Goal: Task Accomplishment & Management: Manage account settings

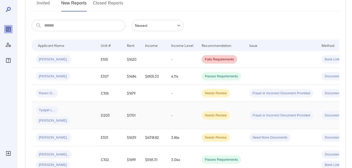
scroll to position [78, 0]
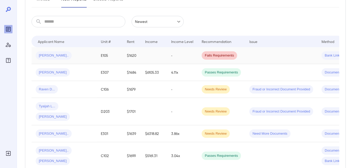
click at [48, 54] on span "[PERSON_NAME].." at bounding box center [54, 55] width 36 height 5
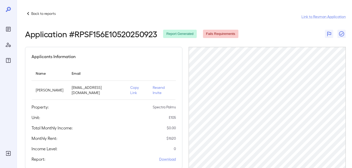
click at [153, 87] on p "Resend Invite" at bounding box center [162, 90] width 19 height 10
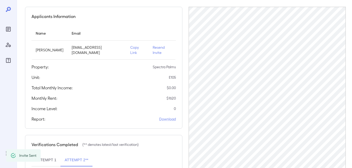
scroll to position [52, 0]
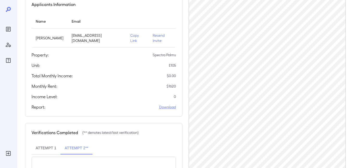
click at [168, 105] on link "Download" at bounding box center [167, 107] width 17 height 5
